Goal: Information Seeking & Learning: Learn about a topic

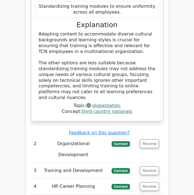
scroll to position [771, 0]
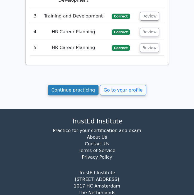
click at [75, 85] on link "Continue practicing" at bounding box center [73, 90] width 51 height 11
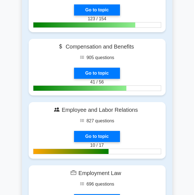
scroll to position [277, 0]
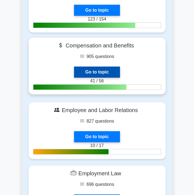
click at [99, 69] on link "Go to topic" at bounding box center [97, 72] width 46 height 11
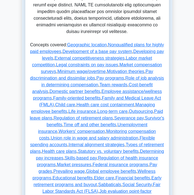
scroll to position [319, 0]
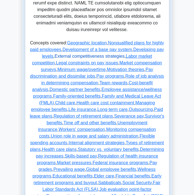
click at [92, 58] on link "External competitiveness strategies" at bounding box center [89, 56] width 70 height 5
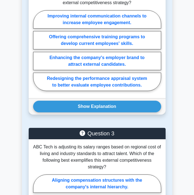
scroll to position [1425, 0]
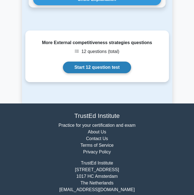
click at [102, 65] on link "Start 12 question test" at bounding box center [97, 68] width 68 height 12
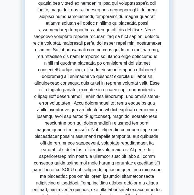
scroll to position [0, 0]
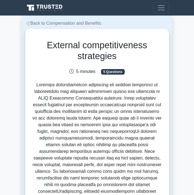
click at [45, 24] on link "Back to Compensation and Benefits" at bounding box center [63, 23] width 76 height 5
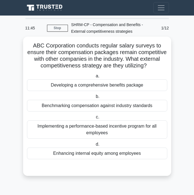
click at [90, 104] on div "Benchmarking compensation against industry standards" at bounding box center [97, 106] width 140 height 12
click at [94, 99] on input "b. Benchmarking compensation against industry standards" at bounding box center [94, 97] width 0 height 4
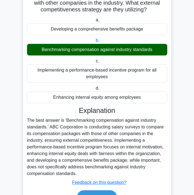
scroll to position [87, 0]
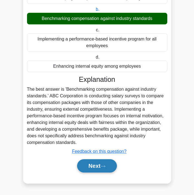
click at [96, 169] on button "Next" at bounding box center [97, 166] width 40 height 13
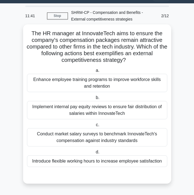
scroll to position [12, 0]
click at [71, 138] on div "Conduct market salary surveys to benchmark InnovateTech's compensation against …" at bounding box center [97, 137] width 140 height 18
click at [94, 127] on input "c. Conduct market salary surveys to benchmark InnovateTech's compensation again…" at bounding box center [94, 125] width 0 height 4
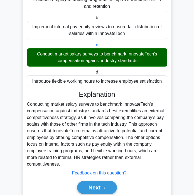
scroll to position [114, 0]
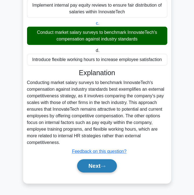
click at [88, 159] on div "Next" at bounding box center [97, 166] width 140 height 18
click at [88, 166] on button "Next" at bounding box center [97, 166] width 40 height 13
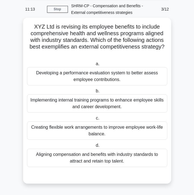
scroll to position [19, 0]
click at [138, 131] on div "Creating flexible work arrangements to improve employee work-life balance." at bounding box center [97, 131] width 140 height 18
click at [94, 120] on input "c. Creating flexible work arrangements to improve employee work-life balance." at bounding box center [94, 119] width 0 height 4
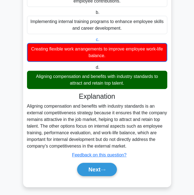
scroll to position [101, 0]
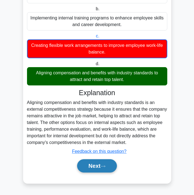
click at [95, 171] on button "Next" at bounding box center [97, 166] width 40 height 13
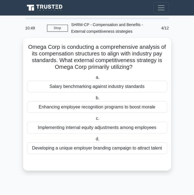
scroll to position [0, 0]
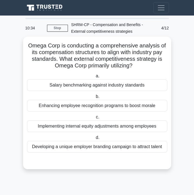
click at [98, 85] on div "Salary benchmarking against industry standards" at bounding box center [97, 85] width 140 height 12
click at [94, 78] on input "a. Salary benchmarking against industry standards" at bounding box center [94, 76] width 0 height 4
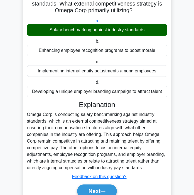
scroll to position [81, 0]
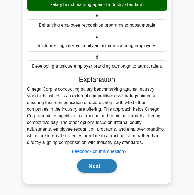
click at [98, 170] on button "Next" at bounding box center [97, 166] width 40 height 13
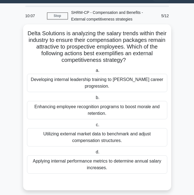
click at [95, 131] on div "Utilizing external market data to benchmark and adjust compensation structures." at bounding box center [97, 137] width 140 height 18
click at [94, 127] on input "c. Utilizing external market data to benchmark and adjust compensation structur…" at bounding box center [94, 125] width 0 height 4
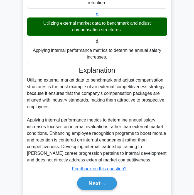
scroll to position [134, 0]
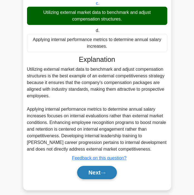
click at [96, 166] on button "Next" at bounding box center [97, 172] width 40 height 13
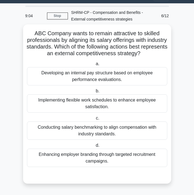
click at [79, 134] on div "Conducting salary benchmarking to align compensation with industry standards." at bounding box center [97, 131] width 140 height 18
click at [94, 120] on input "c. Conducting salary benchmarking to align compensation with industry standards." at bounding box center [94, 119] width 0 height 4
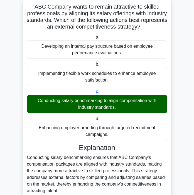
scroll to position [87, 0]
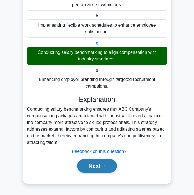
click at [103, 162] on button "Next" at bounding box center [97, 166] width 40 height 13
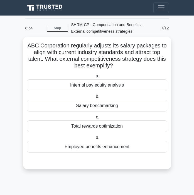
click at [106, 105] on div "Salary benchmarking" at bounding box center [97, 106] width 140 height 12
click at [94, 99] on input "b. Salary benchmarking" at bounding box center [94, 97] width 0 height 4
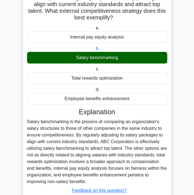
scroll to position [87, 0]
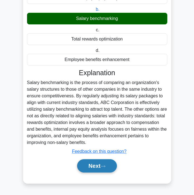
click at [96, 167] on button "Next" at bounding box center [97, 166] width 40 height 13
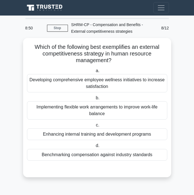
scroll to position [0, 0]
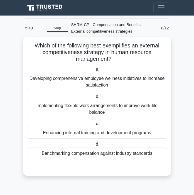
click at [100, 155] on div "Benchmarking compensation against industry standards" at bounding box center [97, 154] width 140 height 12
click at [94, 146] on input "d. Benchmarking compensation against industry standards" at bounding box center [94, 145] width 0 height 4
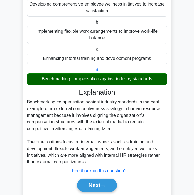
scroll to position [94, 0]
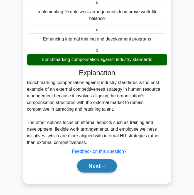
click at [97, 162] on button "Next" at bounding box center [97, 166] width 40 height 13
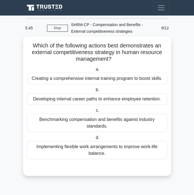
scroll to position [0, 0]
click at [57, 127] on div "Benchmarking compensation and benefits against industry standards." at bounding box center [97, 123] width 140 height 18
click at [94, 113] on input "c. Benchmarking compensation and benefits against industry standards." at bounding box center [94, 111] width 0 height 4
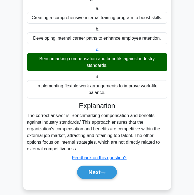
scroll to position [67, 0]
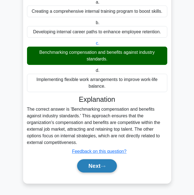
click at [86, 160] on button "Next" at bounding box center [97, 166] width 40 height 13
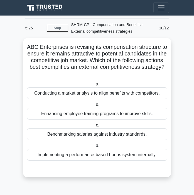
scroll to position [0, 0]
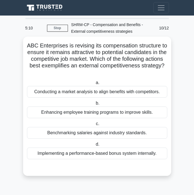
click at [99, 134] on div "Benchmarking salaries against industry standards." at bounding box center [97, 133] width 140 height 12
click at [94, 126] on input "c. Benchmarking salaries against industry standards." at bounding box center [94, 124] width 0 height 4
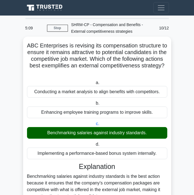
scroll to position [101, 0]
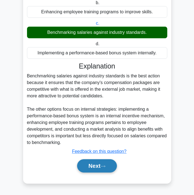
click at [95, 172] on button "Next" at bounding box center [97, 166] width 40 height 13
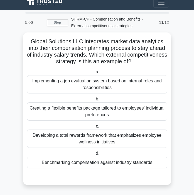
scroll to position [6, 0]
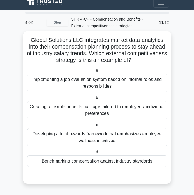
click at [103, 164] on div "Benchmarking compensation against industry standards" at bounding box center [97, 162] width 140 height 12
click at [94, 154] on input "d. Benchmarking compensation against industry standards" at bounding box center [94, 153] width 0 height 4
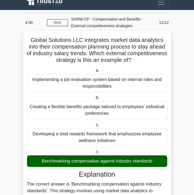
scroll to position [87, 0]
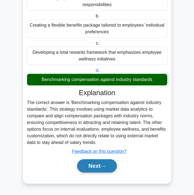
click at [96, 166] on button "Next" at bounding box center [97, 166] width 40 height 13
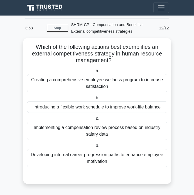
scroll to position [0, 0]
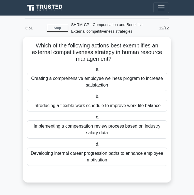
click at [91, 131] on div "Implementing a compensation review process based on industry salary data" at bounding box center [97, 130] width 140 height 18
click at [94, 119] on input "c. Implementing a compensation review process based on industry salary data" at bounding box center [94, 118] width 0 height 4
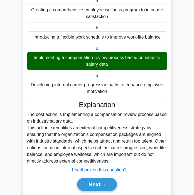
scroll to position [87, 0]
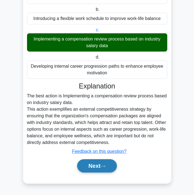
click at [103, 168] on button "Next" at bounding box center [97, 166] width 40 height 13
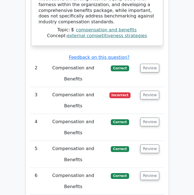
scroll to position [654, 0]
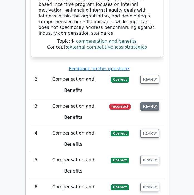
click at [145, 102] on button "Review" at bounding box center [149, 106] width 19 height 9
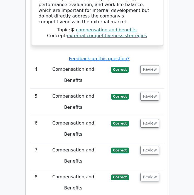
scroll to position [971, 0]
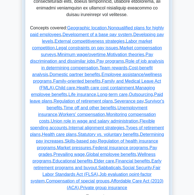
scroll to position [335, 0]
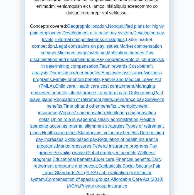
click at [152, 41] on link "Labor market competition" at bounding box center [92, 42] width 120 height 11
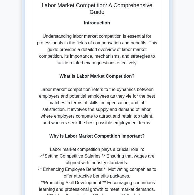
scroll to position [364, 0]
